Goal: Information Seeking & Learning: Find specific fact

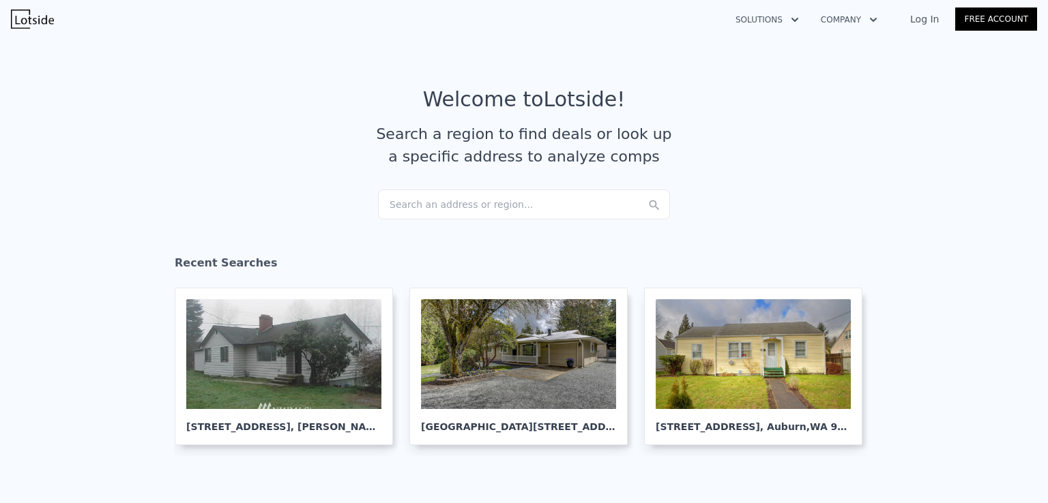
click at [461, 207] on div "Search an address or region..." at bounding box center [524, 205] width 292 height 30
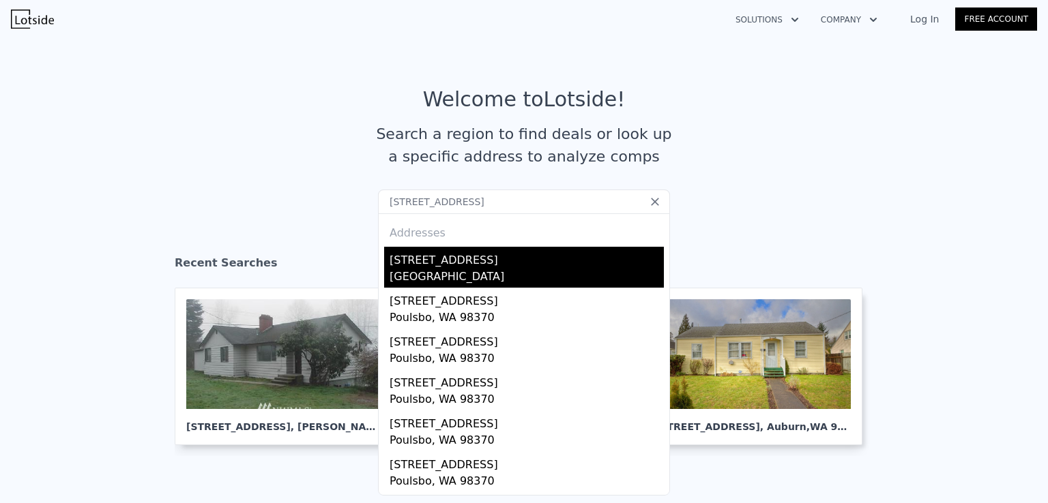
type input "[STREET_ADDRESS]"
click at [496, 271] on div "[GEOGRAPHIC_DATA]" at bounding box center [527, 278] width 274 height 19
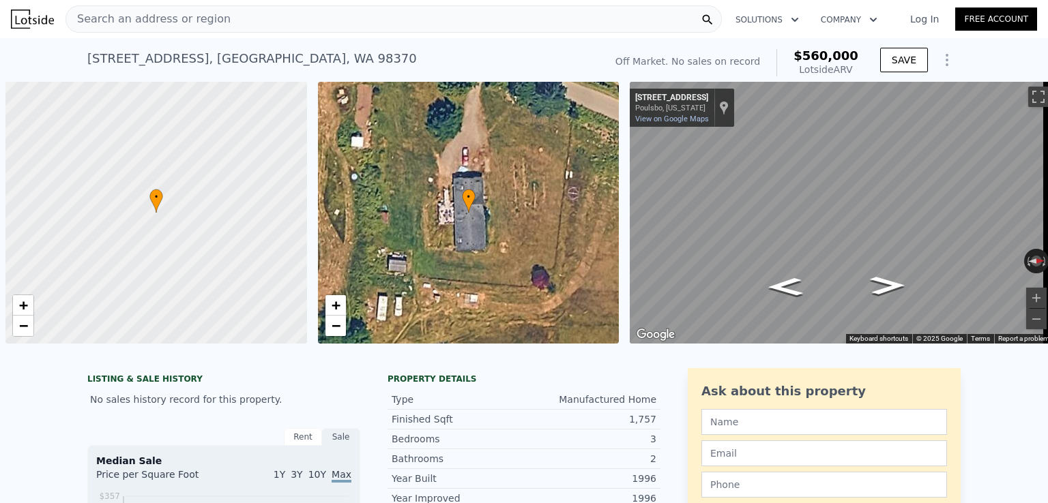
scroll to position [0, 5]
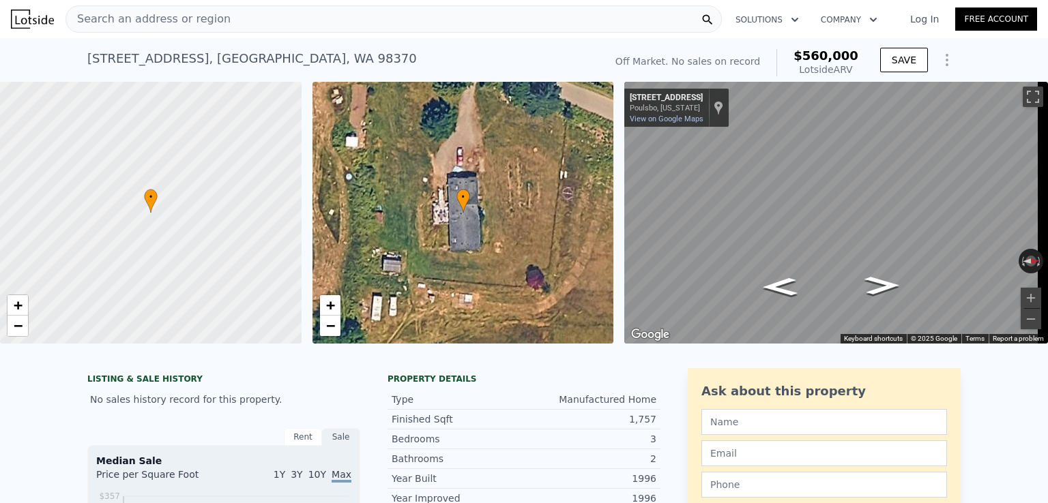
click at [219, 21] on div "Search an address or region" at bounding box center [393, 18] width 656 height 27
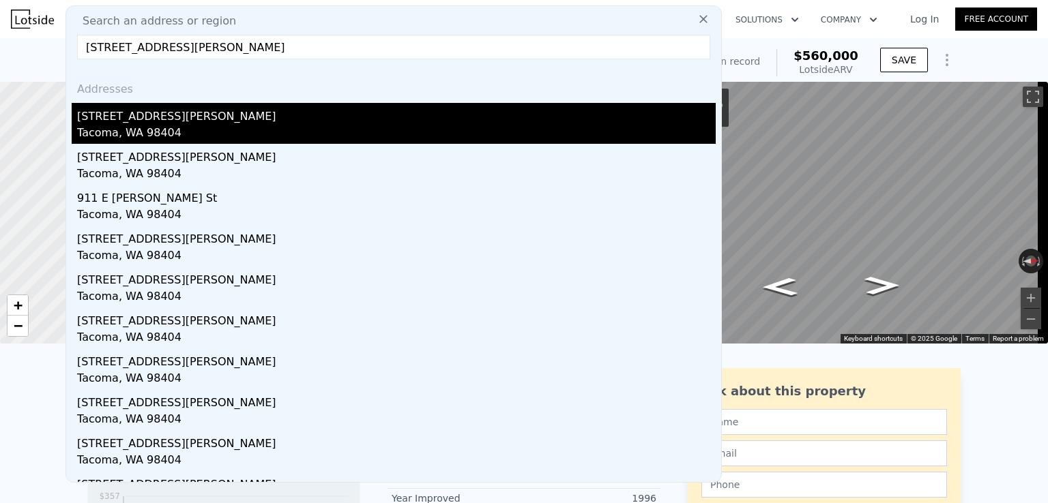
type input "[STREET_ADDRESS][PERSON_NAME]"
click at [186, 126] on div "Tacoma, WA 98404" at bounding box center [396, 134] width 639 height 19
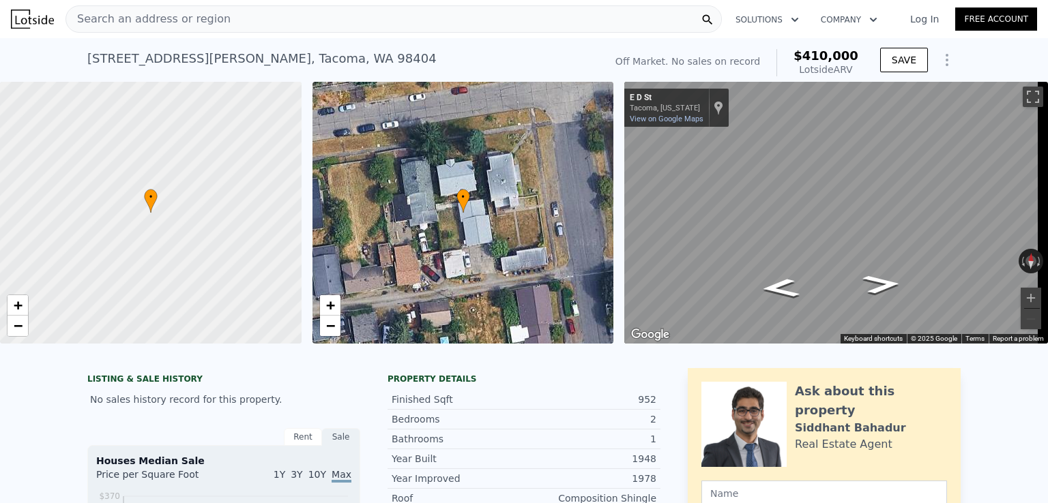
click at [824, 53] on span "$410,000" at bounding box center [825, 55] width 65 height 14
copy span "$410,000"
click at [460, 19] on div "Search an address or region" at bounding box center [393, 18] width 656 height 27
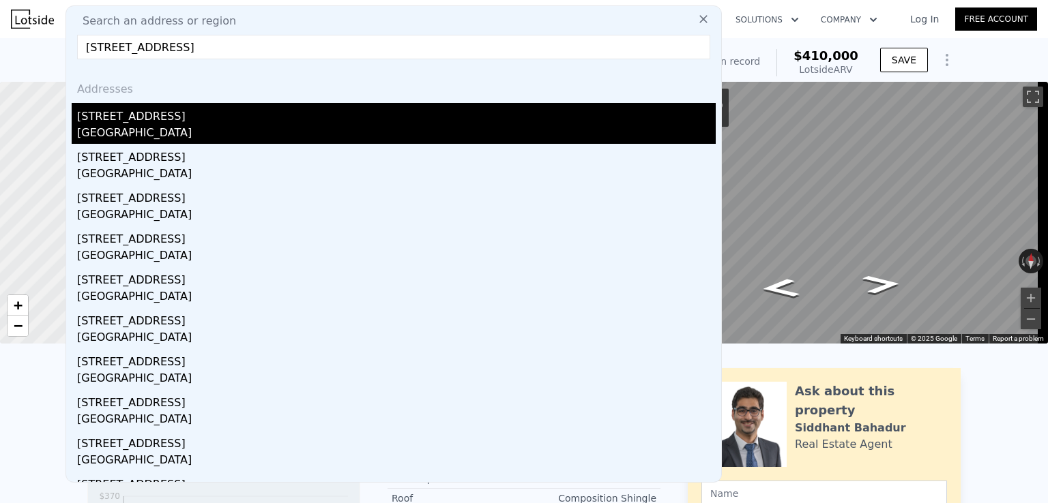
type input "[STREET_ADDRESS]"
click at [190, 125] on div "[GEOGRAPHIC_DATA]" at bounding box center [396, 134] width 639 height 19
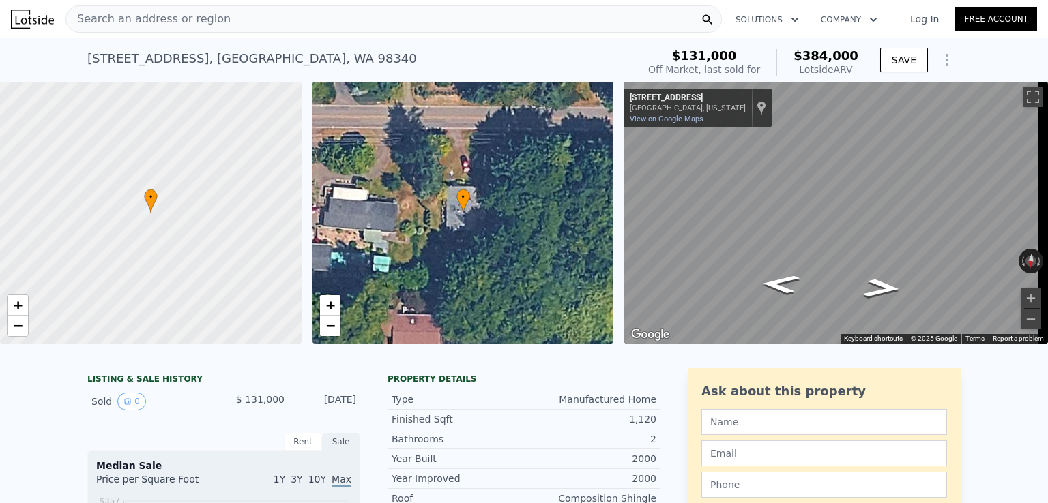
click at [284, 19] on div "Search an address or region" at bounding box center [393, 18] width 656 height 27
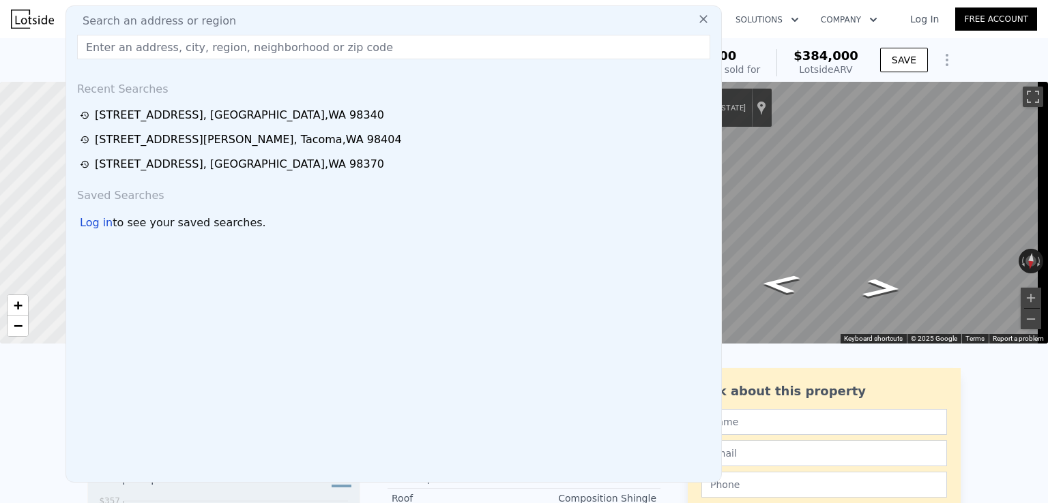
type input "[STREET_ADDRESS]"
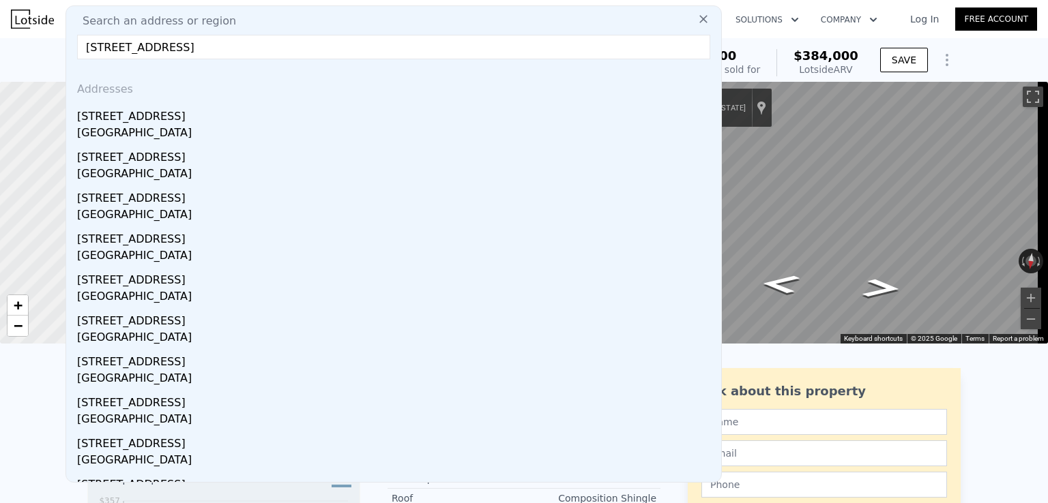
click at [839, 59] on span "$384,000" at bounding box center [825, 55] width 65 height 14
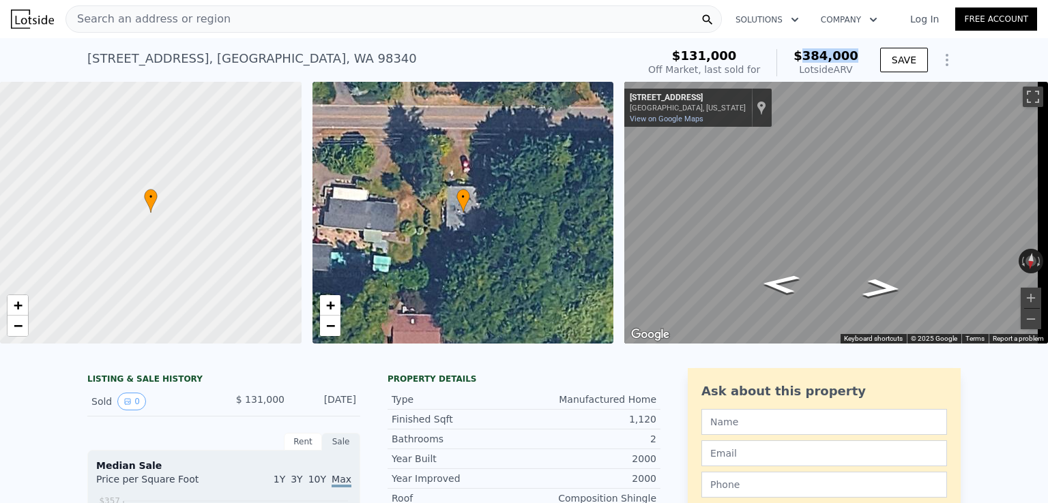
click at [839, 59] on span "$384,000" at bounding box center [825, 55] width 65 height 14
copy span "$384,000"
